Goal: Check status: Check status

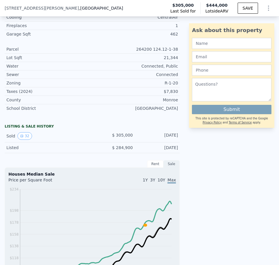
scroll to position [299, 0]
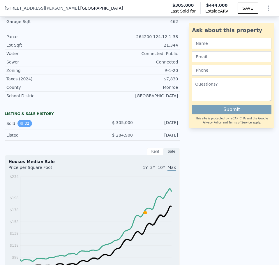
click at [23, 127] on button "32" at bounding box center [24, 124] width 14 height 8
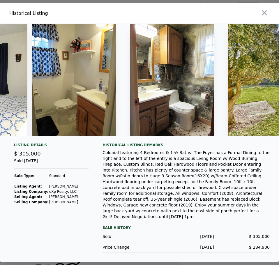
scroll to position [0, 4039]
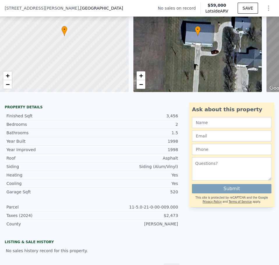
scroll to position [36, 0]
